Goal: Information Seeking & Learning: Learn about a topic

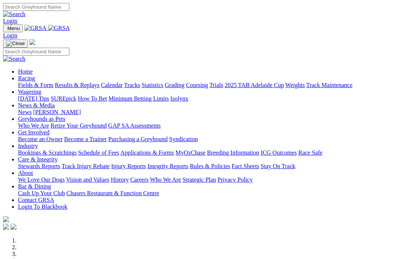
scroll to position [121, 0]
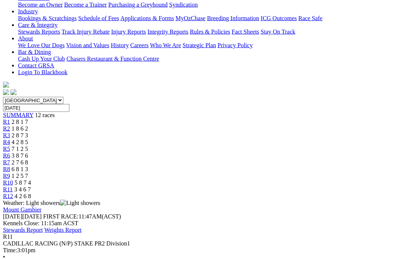
scroll to position [148, 0]
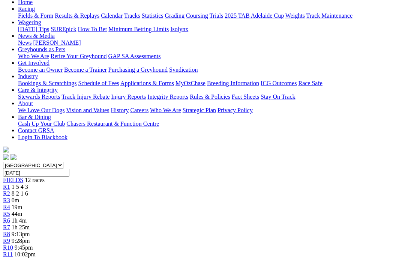
scroll to position [84, 0]
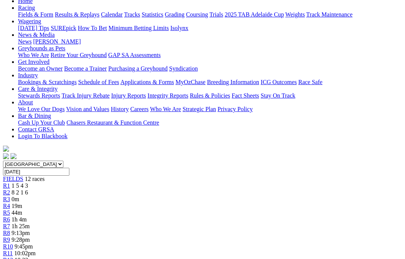
click at [10, 189] on span "R2" at bounding box center [6, 192] width 7 height 6
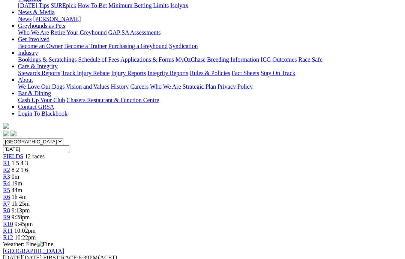
scroll to position [107, 0]
